Goal: Transaction & Acquisition: Subscribe to service/newsletter

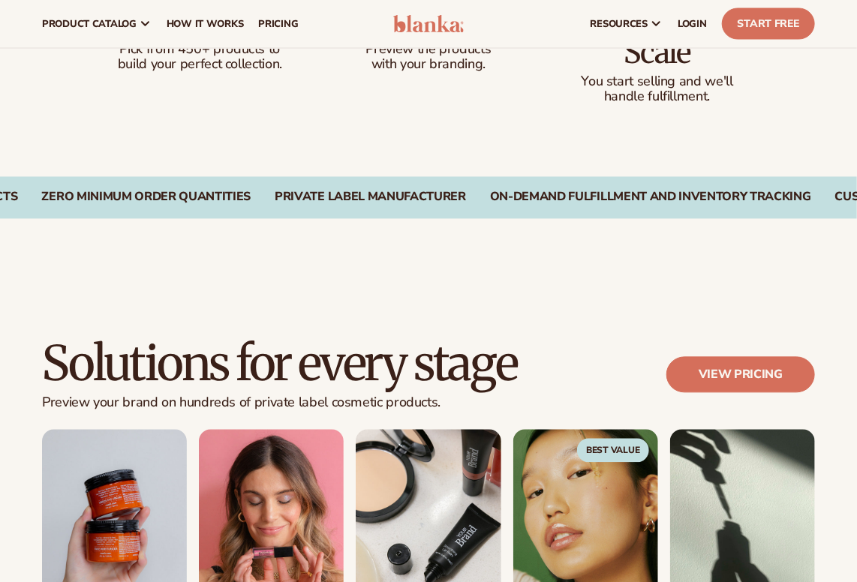
scroll to position [500, 0]
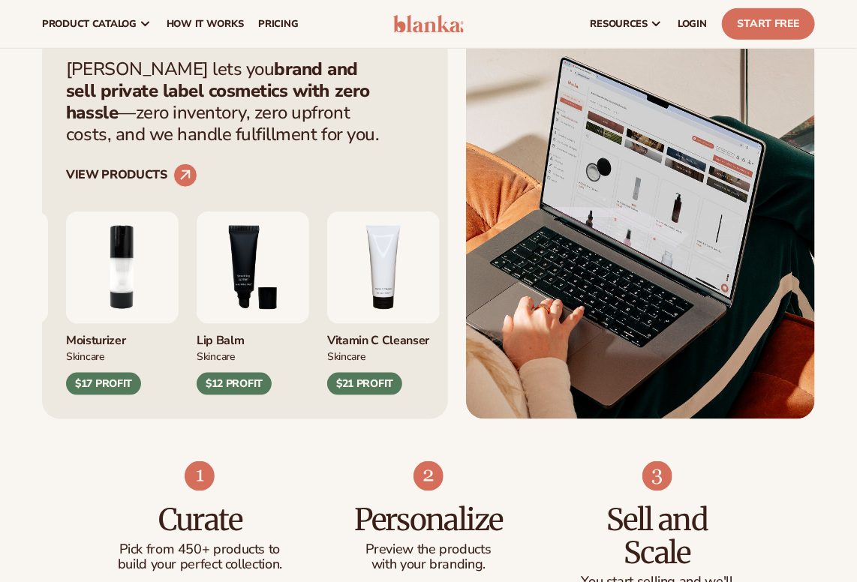
click at [272, 383] on div "$12 PROFIT" at bounding box center [234, 384] width 75 height 23
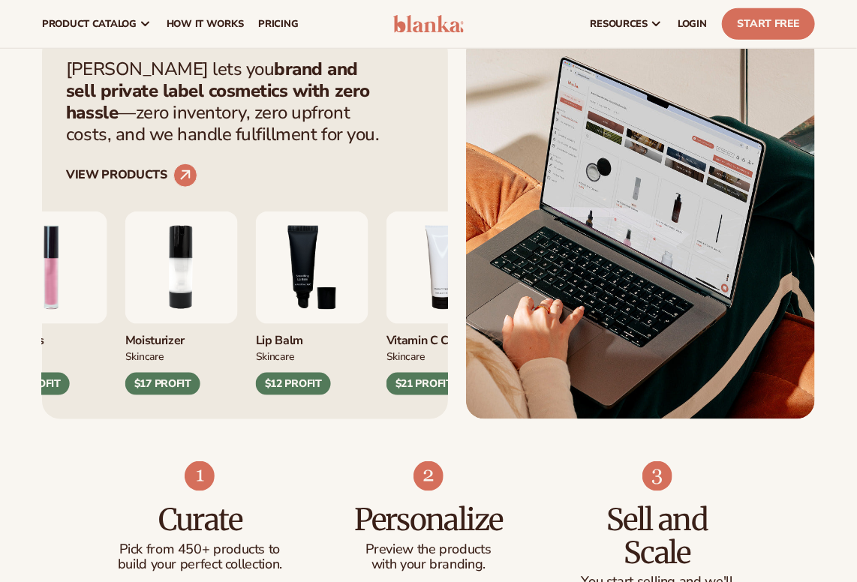
click at [302, 284] on img "3 / 9" at bounding box center [312, 268] width 113 height 113
click at [339, 255] on img "3 / 9" at bounding box center [312, 268] width 113 height 113
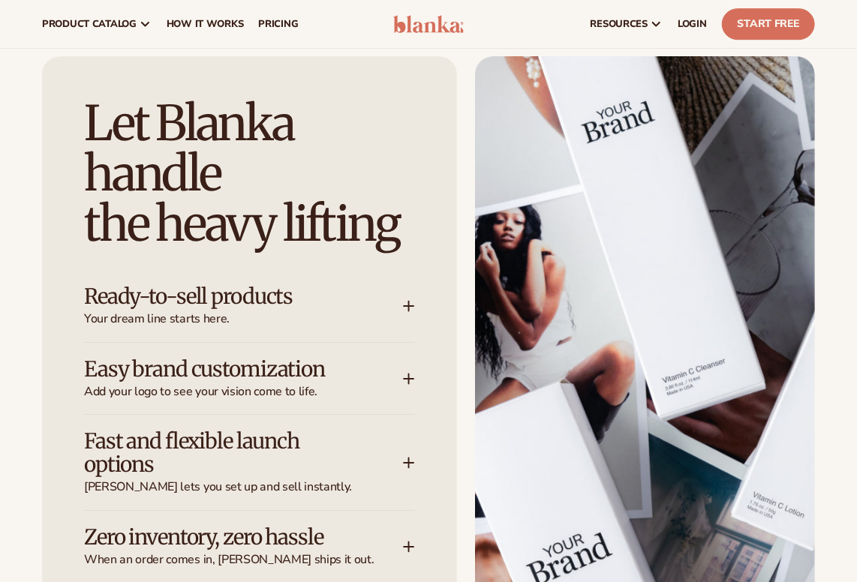
scroll to position [750, 0]
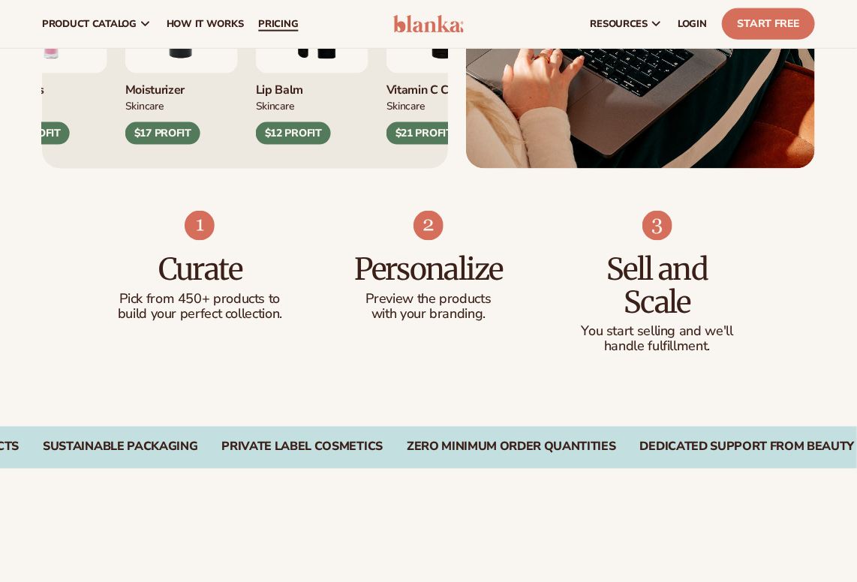
click at [282, 24] on span "pricing" at bounding box center [278, 24] width 40 height 12
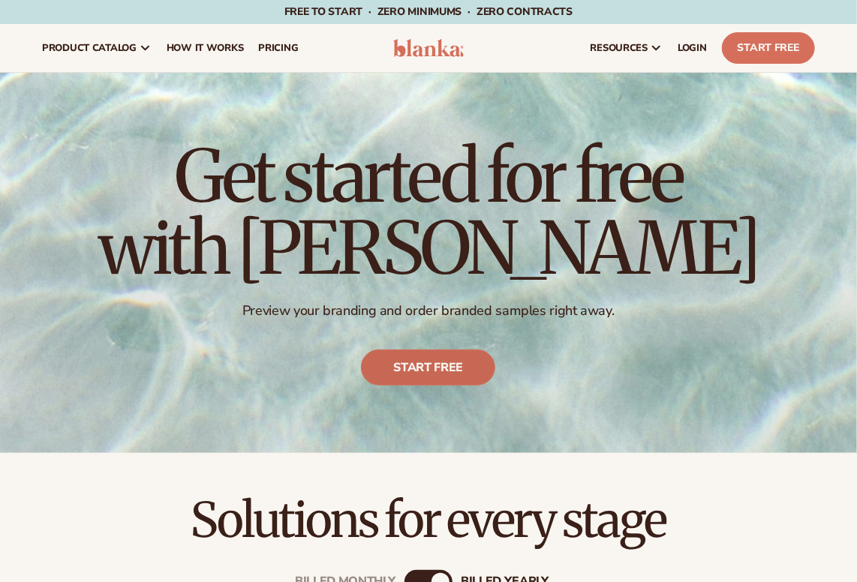
click at [422, 355] on link "Start free" at bounding box center [429, 368] width 134 height 36
